Goal: Task Accomplishment & Management: Manage account settings

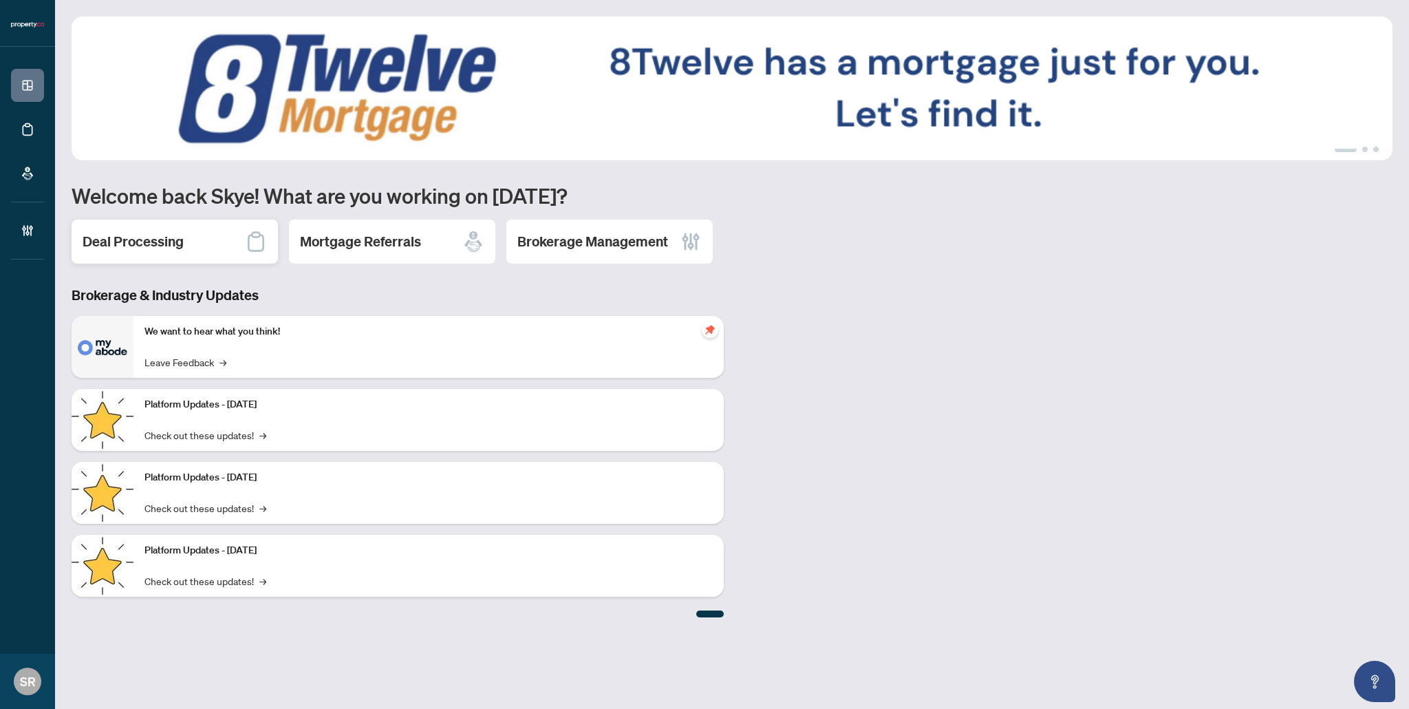
click at [148, 245] on h2 "Deal Processing" at bounding box center [133, 241] width 101 height 19
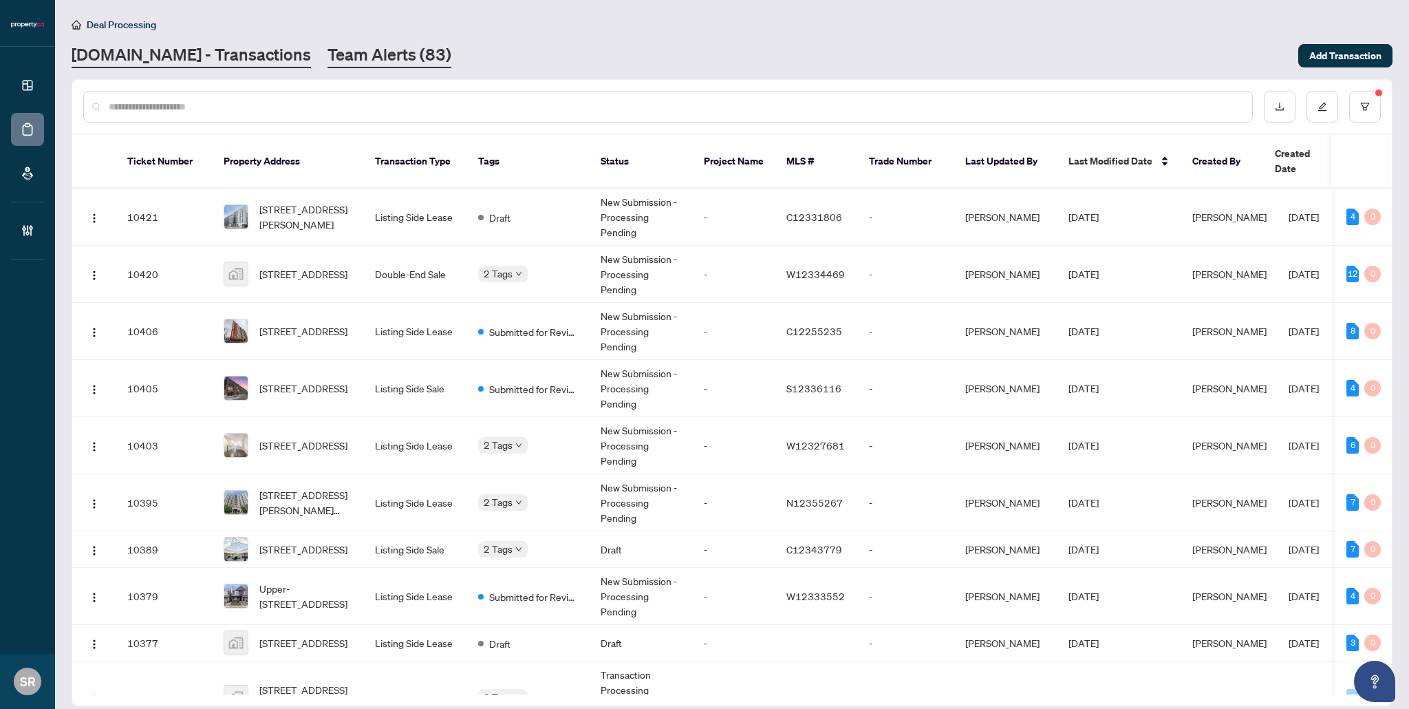
click at [328, 54] on link "Team Alerts (83)" at bounding box center [390, 55] width 124 height 25
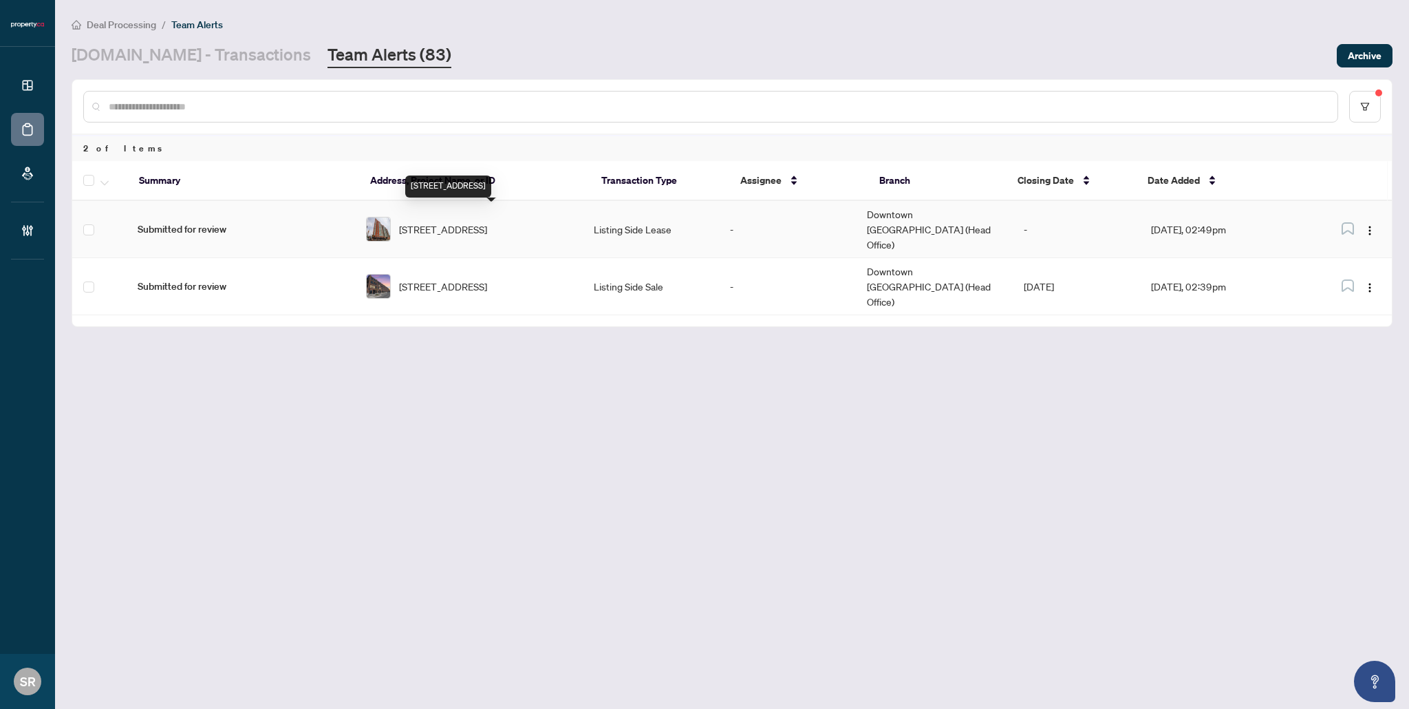
click at [487, 222] on span "[STREET_ADDRESS]" at bounding box center [443, 229] width 88 height 15
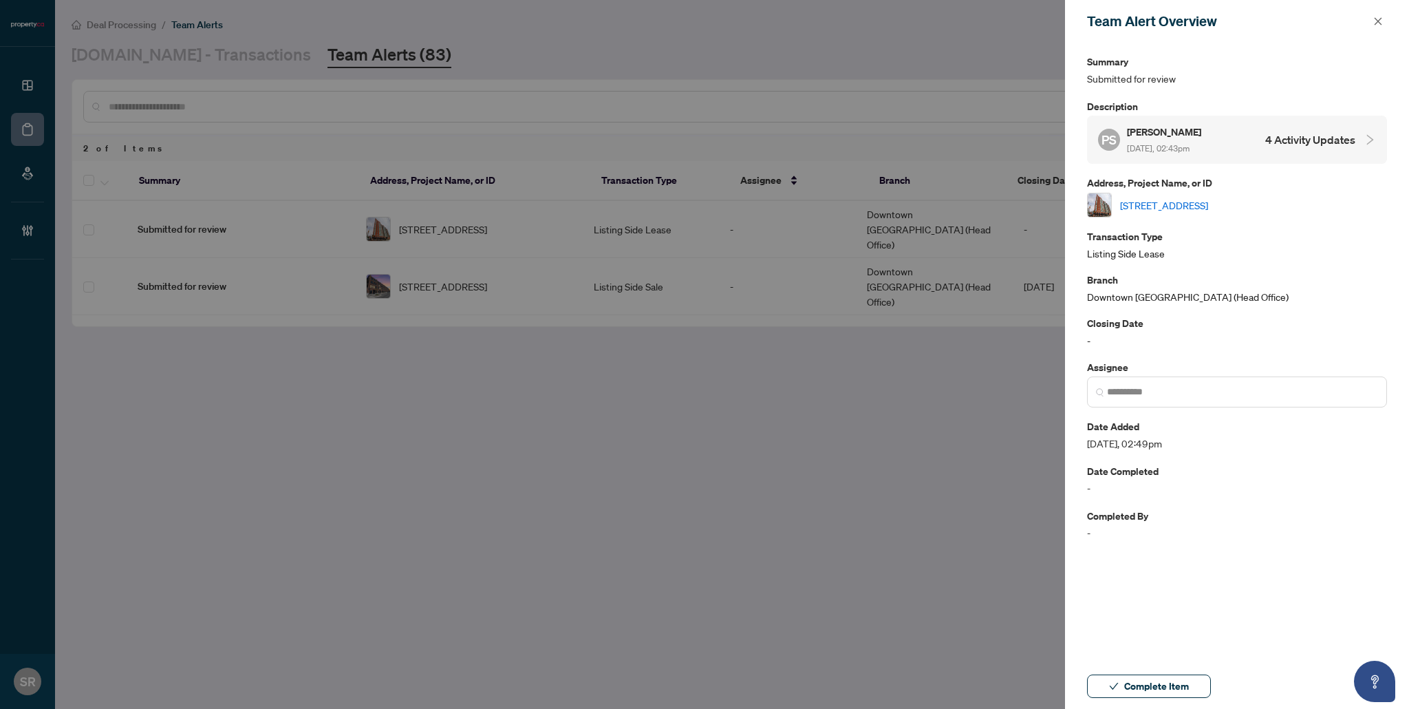
click at [1241, 141] on div "PS Paul Siksna Aug/28/2025, 02:43pm 4 Activity Updates" at bounding box center [1226, 140] width 257 height 32
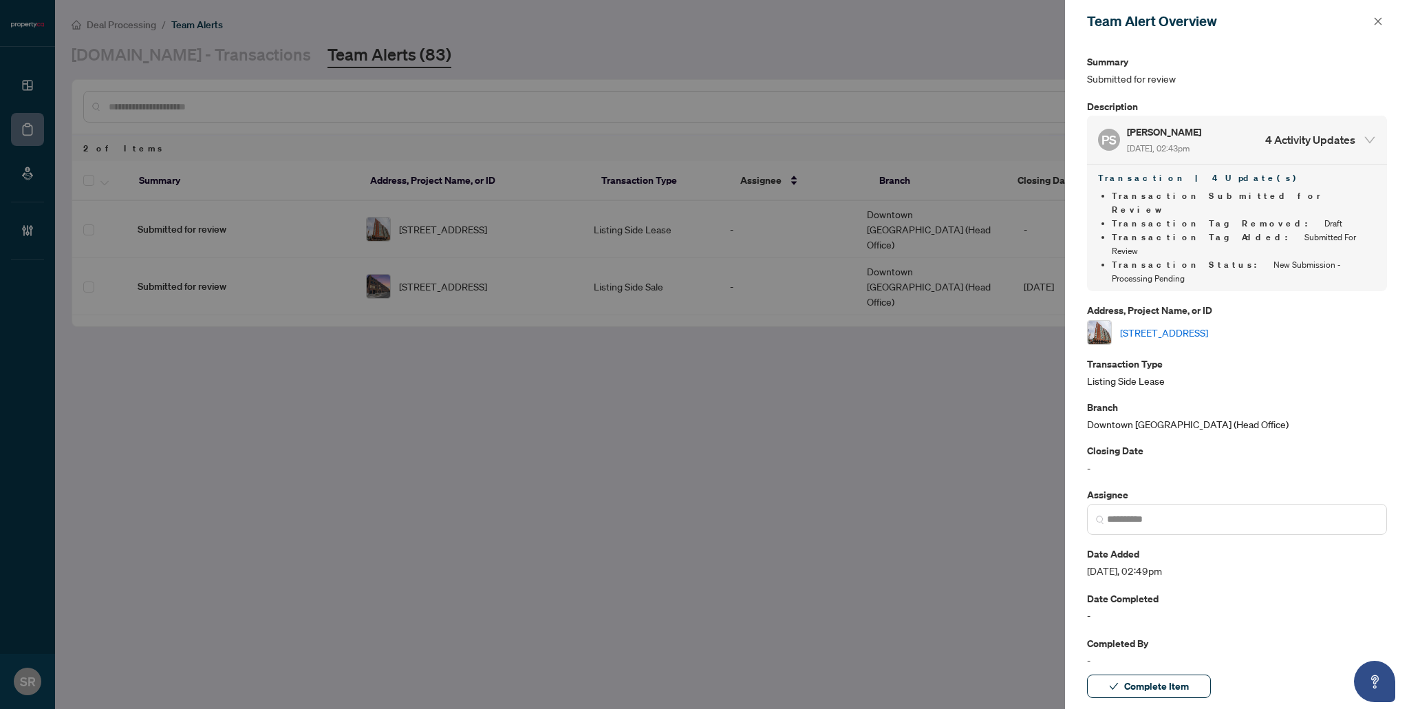
click at [1208, 325] on link "[STREET_ADDRESS]" at bounding box center [1164, 332] width 88 height 15
click at [1376, 23] on icon "close" at bounding box center [1379, 21] width 8 height 8
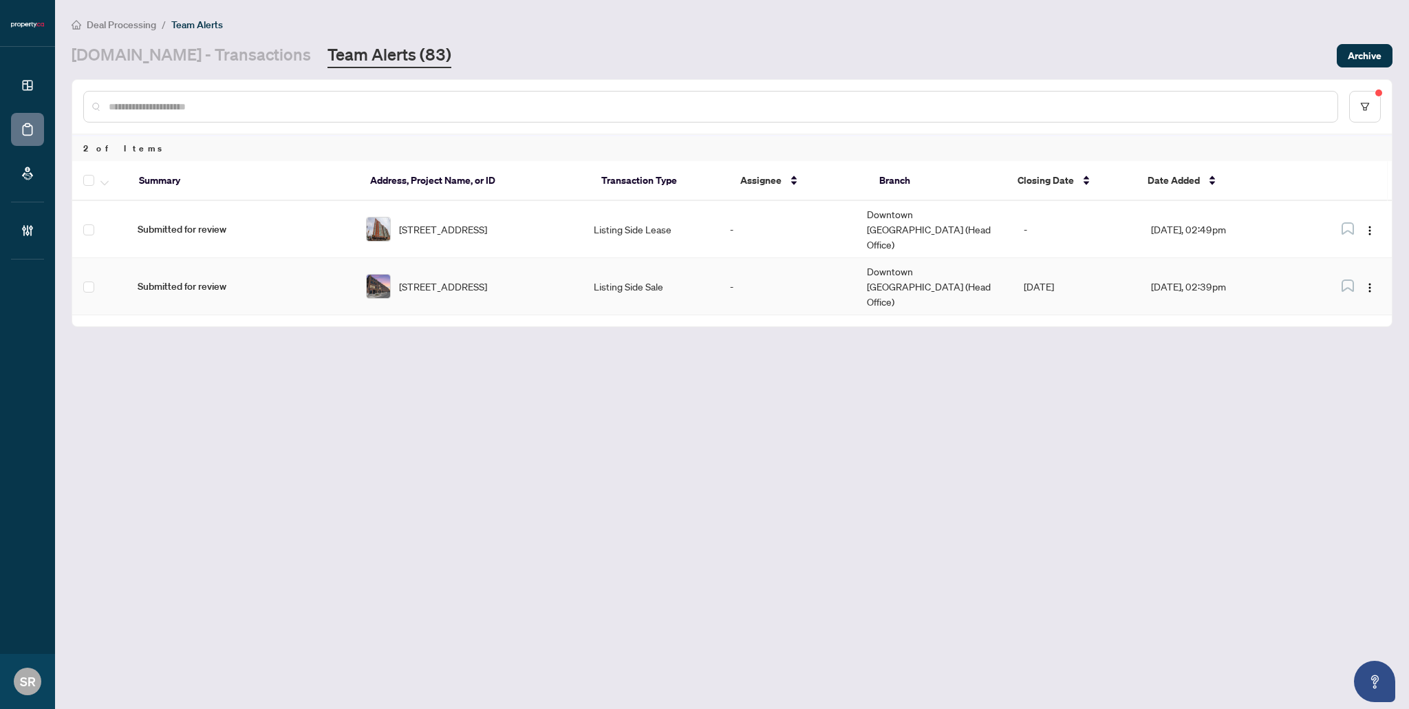
click at [751, 265] on td "-" at bounding box center [787, 286] width 137 height 57
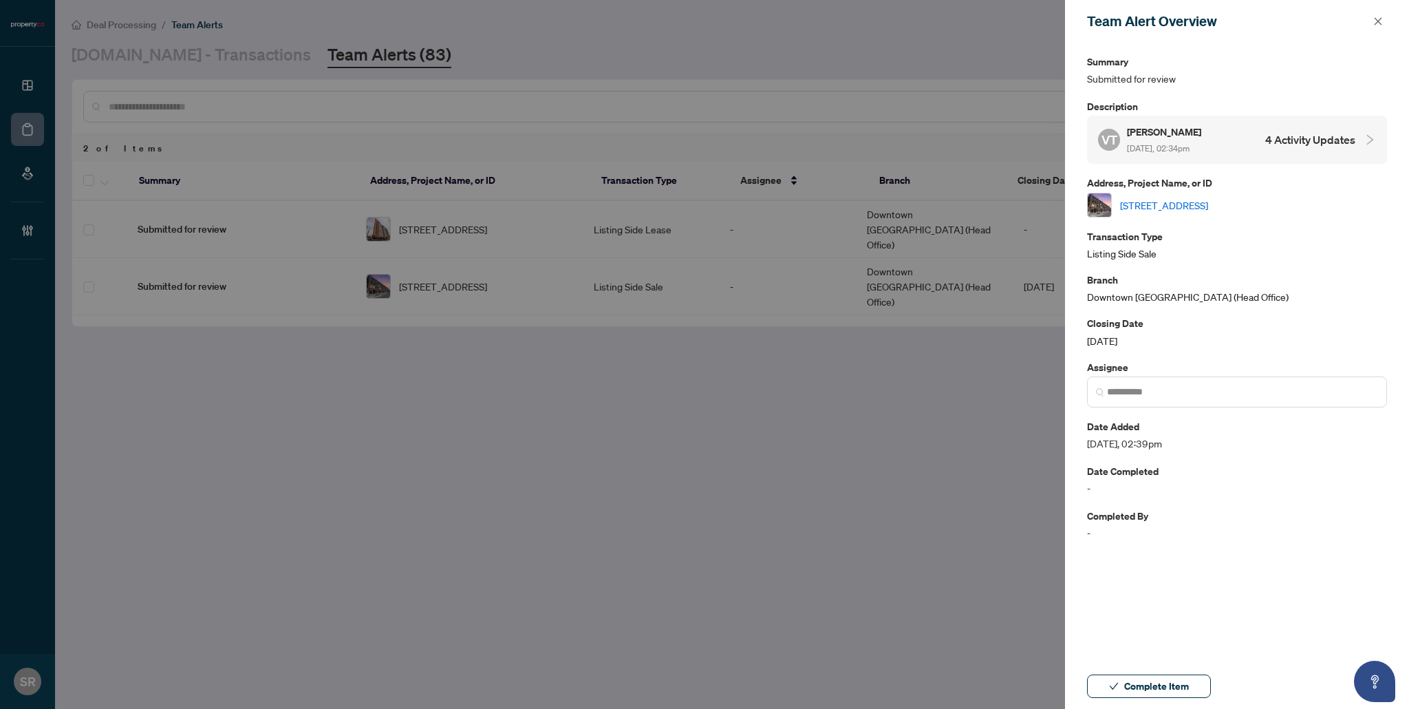
click at [1208, 198] on link "[STREET_ADDRESS]" at bounding box center [1164, 204] width 88 height 15
click at [749, 211] on div at bounding box center [704, 354] width 1409 height 709
click at [453, 308] on div at bounding box center [704, 354] width 1409 height 709
click at [1375, 17] on icon "close" at bounding box center [1379, 22] width 10 height 10
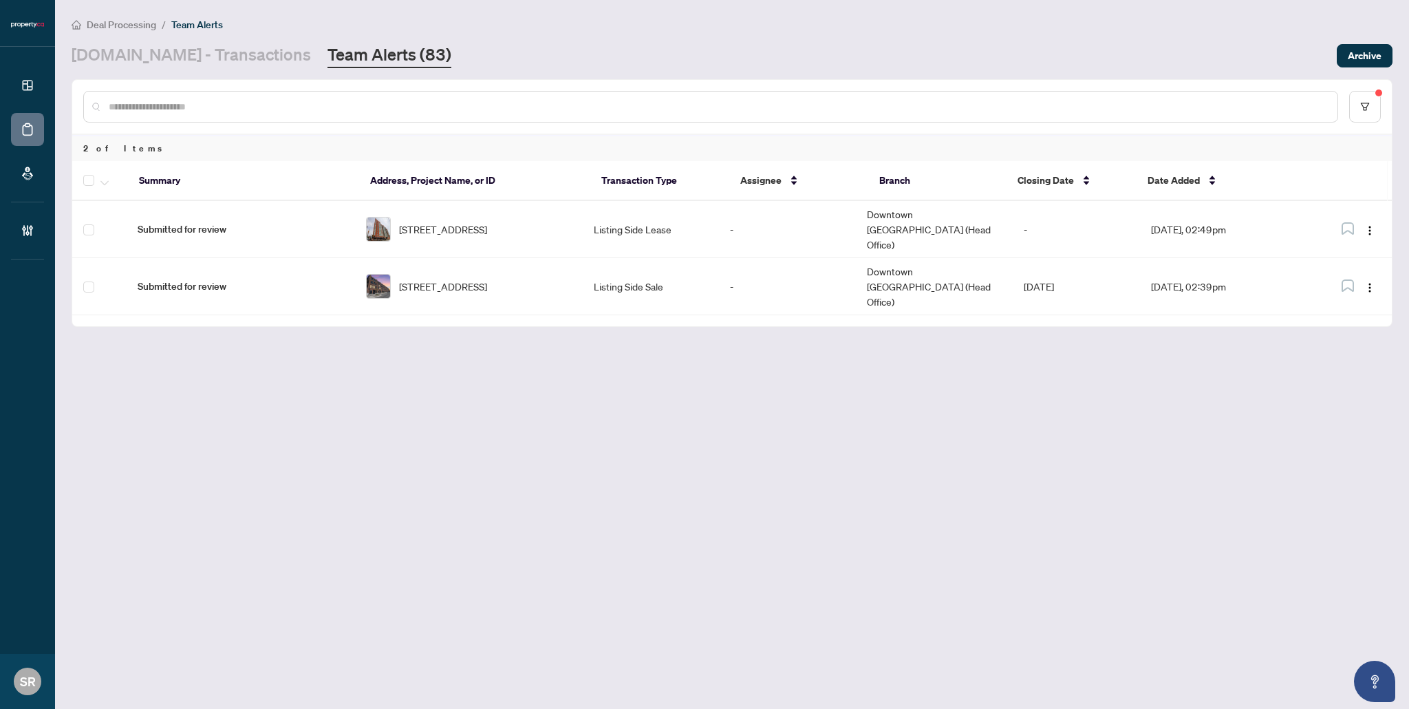
click at [1050, 372] on main "Deal Processing / Team Alerts Property.ca - Transactions Team Alerts (83) Archi…" at bounding box center [732, 354] width 1354 height 709
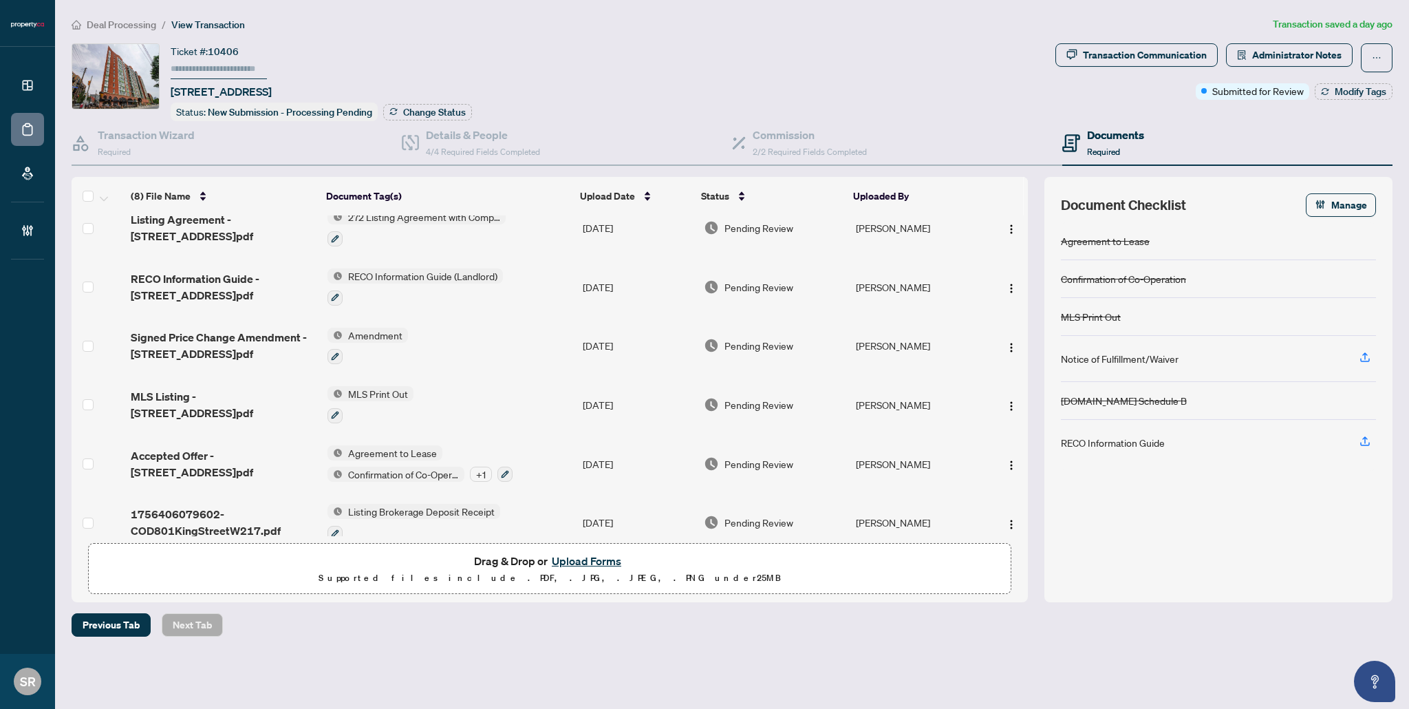
scroll to position [151, 0]
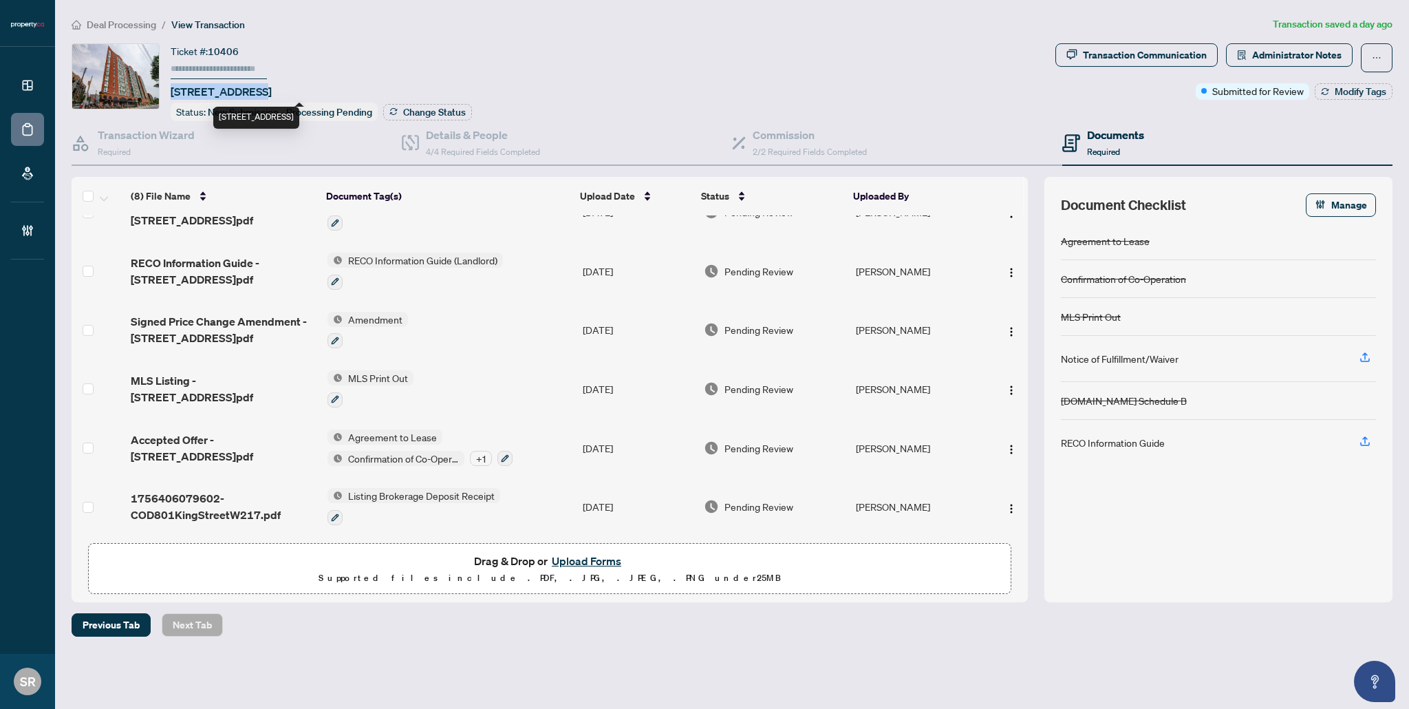
drag, startPoint x: 172, startPoint y: 88, endPoint x: 251, endPoint y: 92, distance: 79.2
click at [251, 92] on span "[STREET_ADDRESS]" at bounding box center [221, 91] width 101 height 17
copy span "217-801 King St"
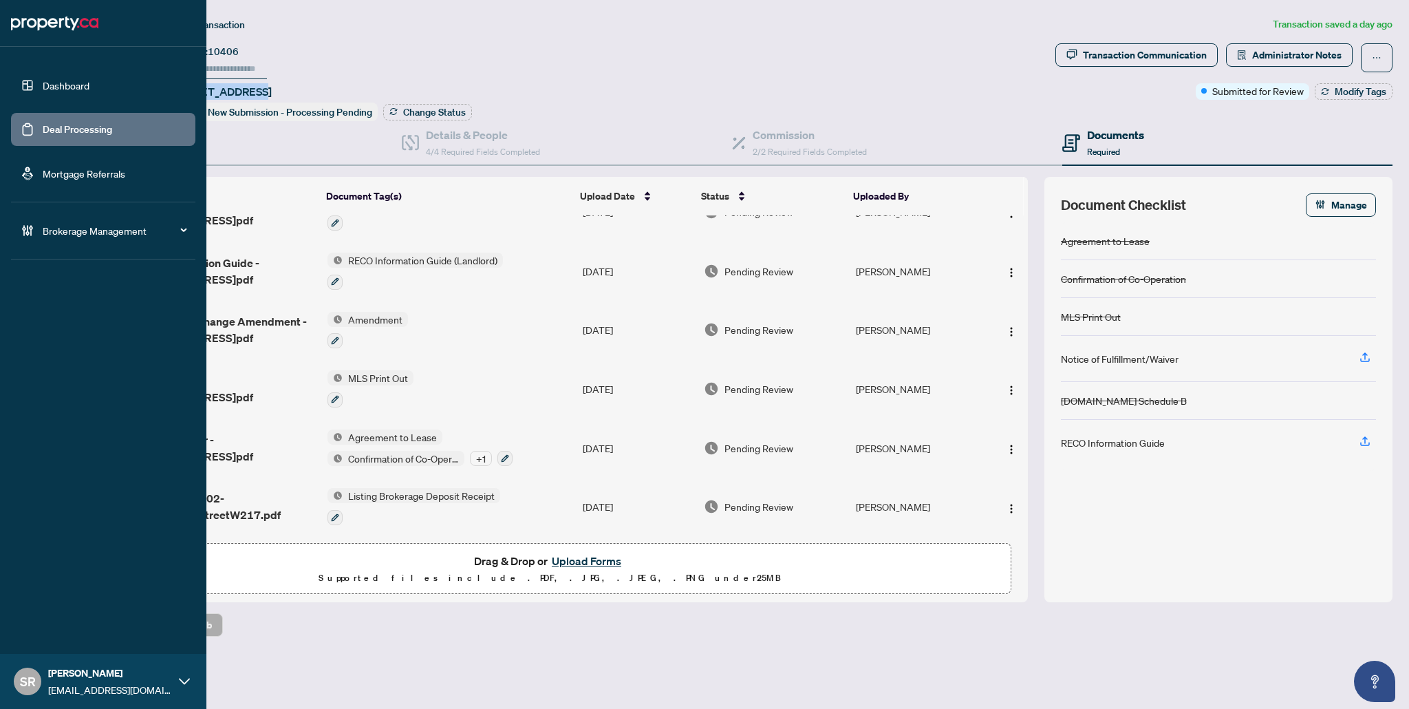
click at [89, 90] on link "Dashboard" at bounding box center [66, 85] width 47 height 12
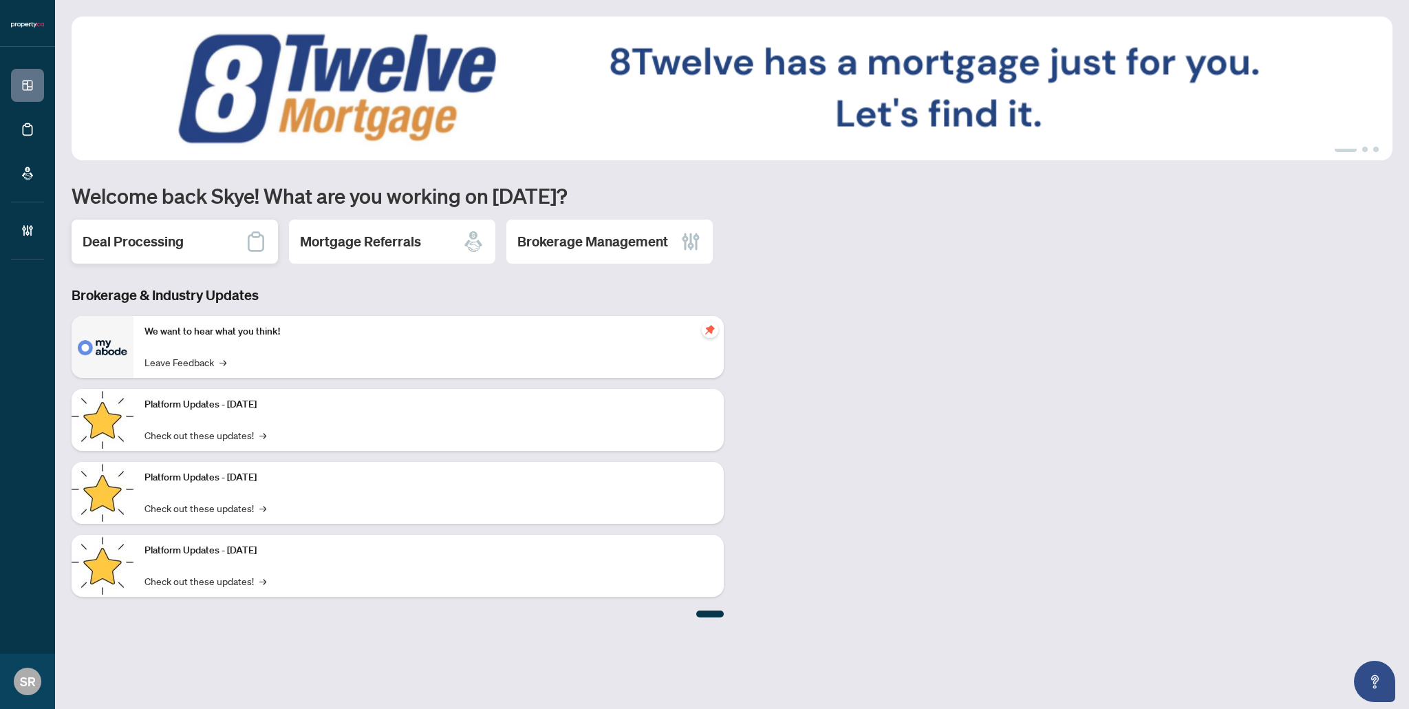
click at [148, 235] on h2 "Deal Processing" at bounding box center [133, 241] width 101 height 19
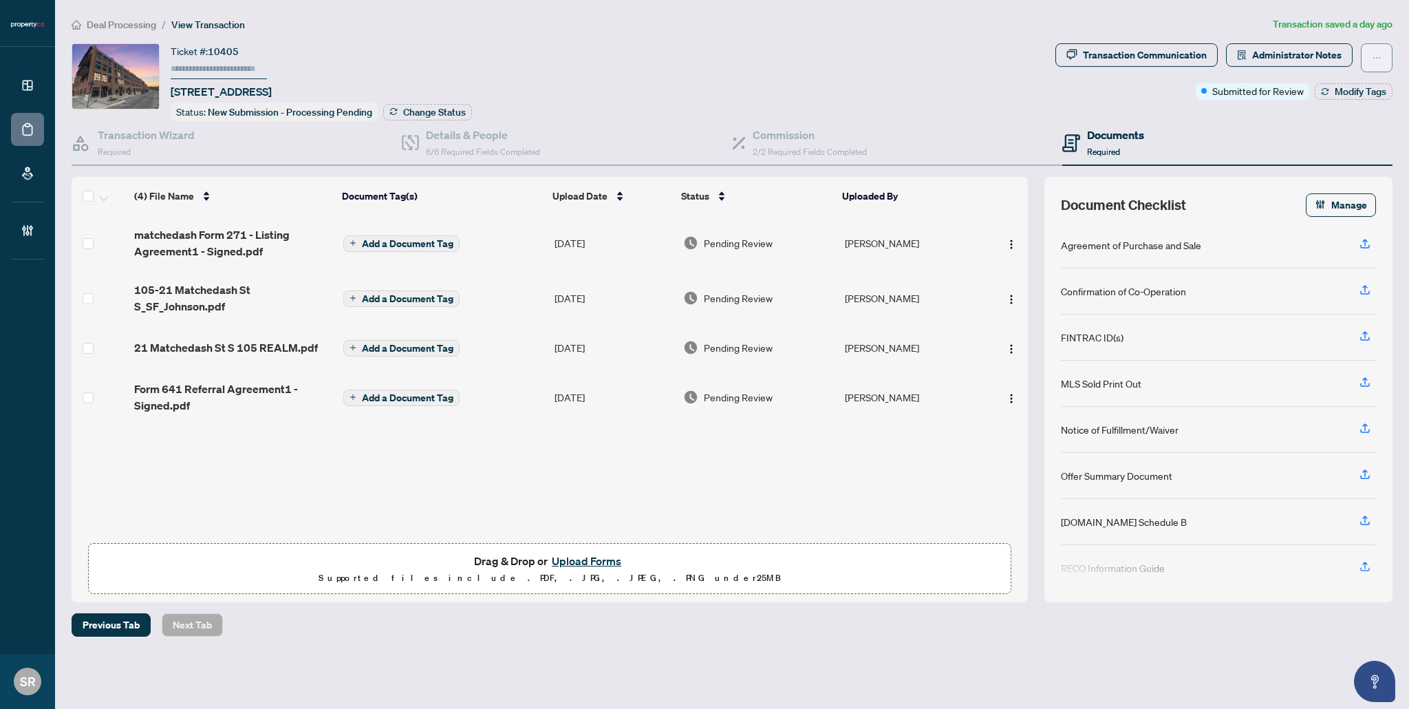
click at [1374, 68] on button "button" at bounding box center [1377, 57] width 32 height 29
click at [1164, 118] on div "Transaction Communication Administrator Notes Submitted for Review Modify Tags" at bounding box center [1224, 82] width 343 height 78
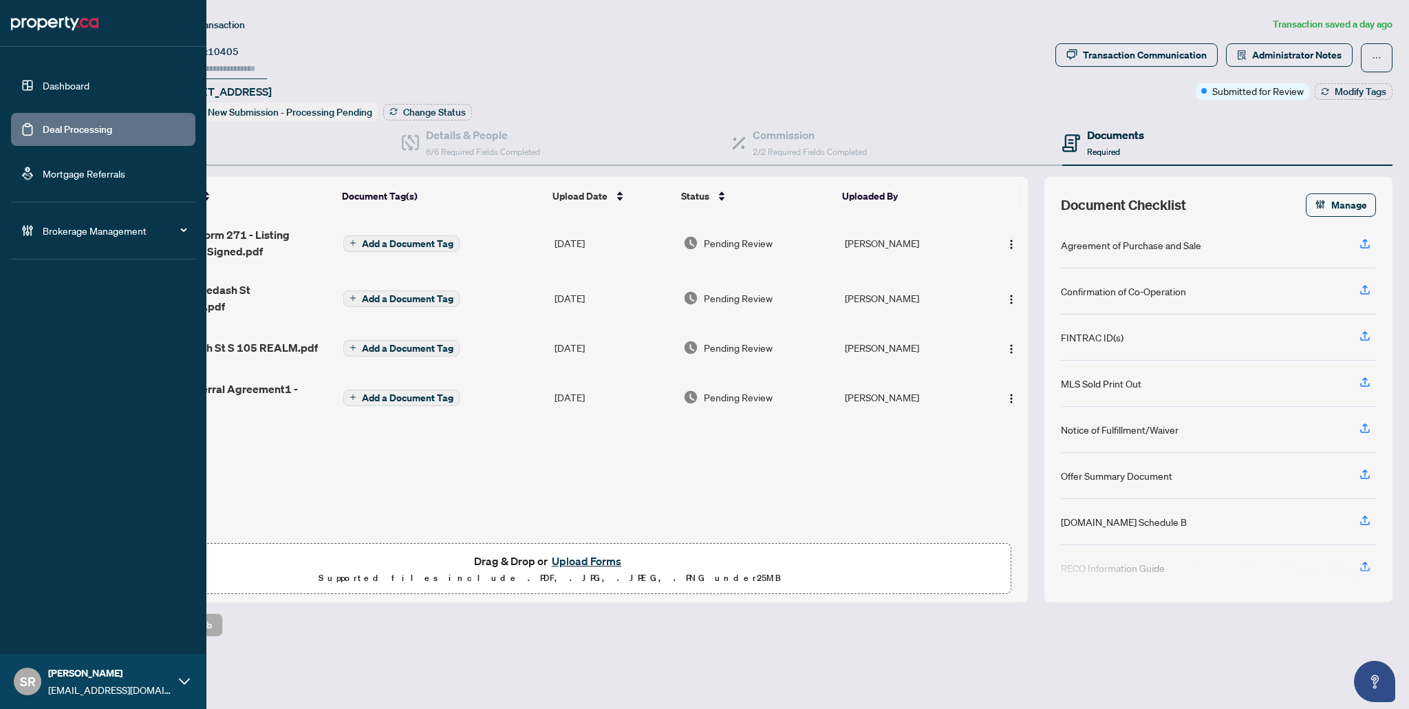
click at [75, 131] on link "Deal Processing" at bounding box center [78, 129] width 70 height 12
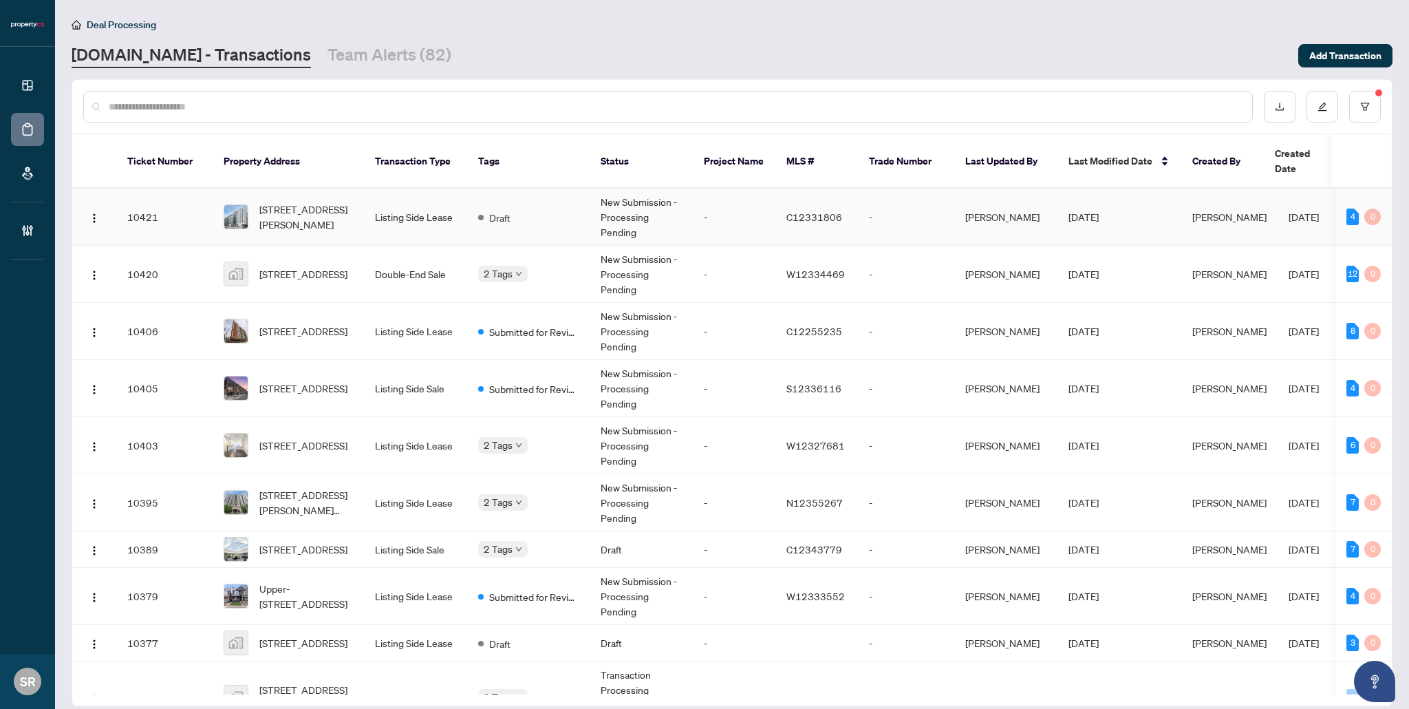
click at [848, 209] on td "C12331806" at bounding box center [817, 217] width 83 height 57
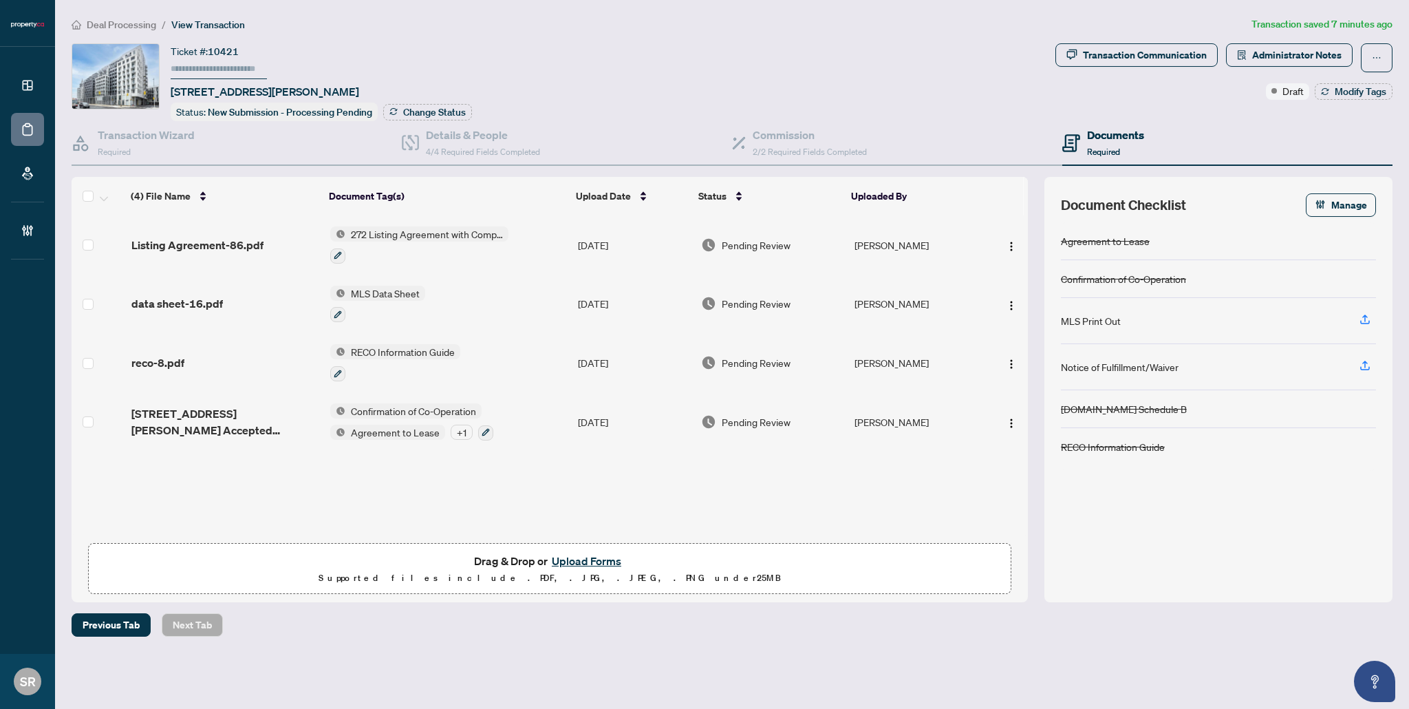
click at [599, 248] on td "[DATE]" at bounding box center [634, 244] width 123 height 59
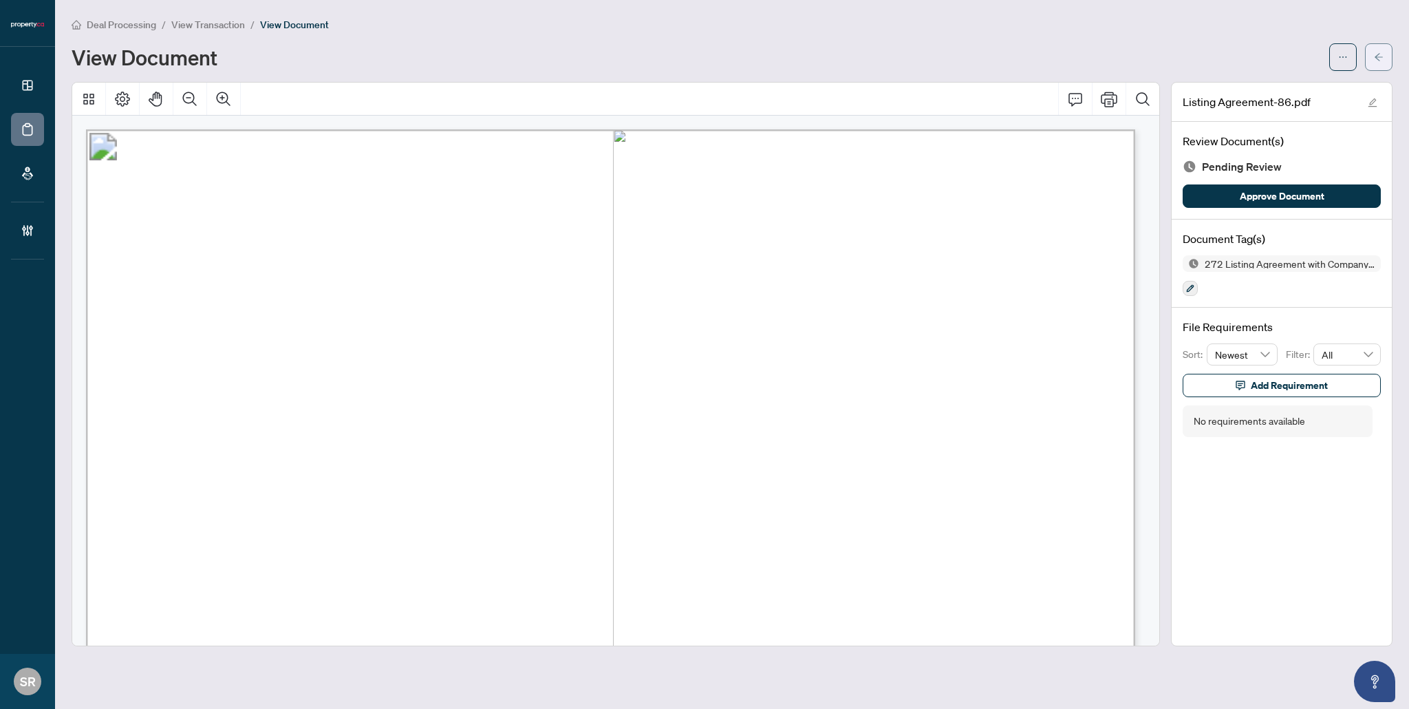
click at [1380, 52] on icon "arrow-left" at bounding box center [1379, 57] width 10 height 10
